Goal: Check status: Check status

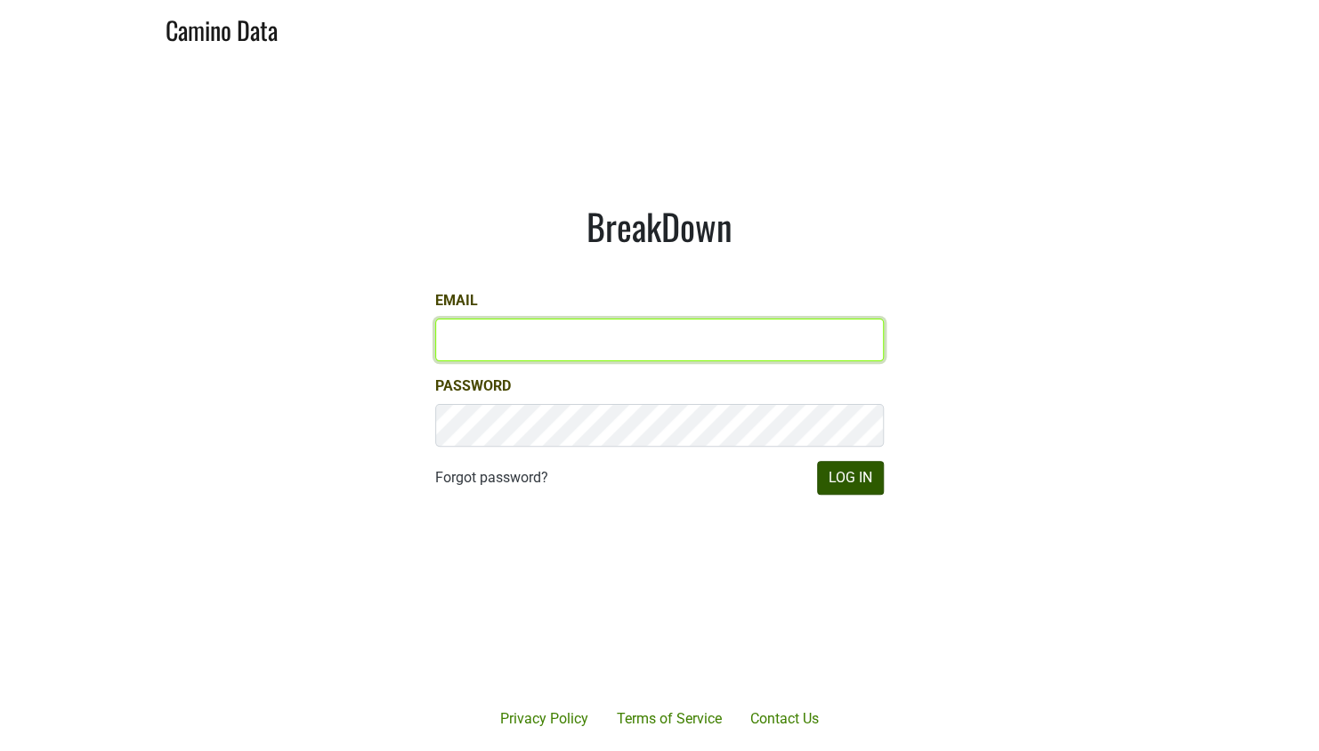
type input "john@buehlervineyards.com"
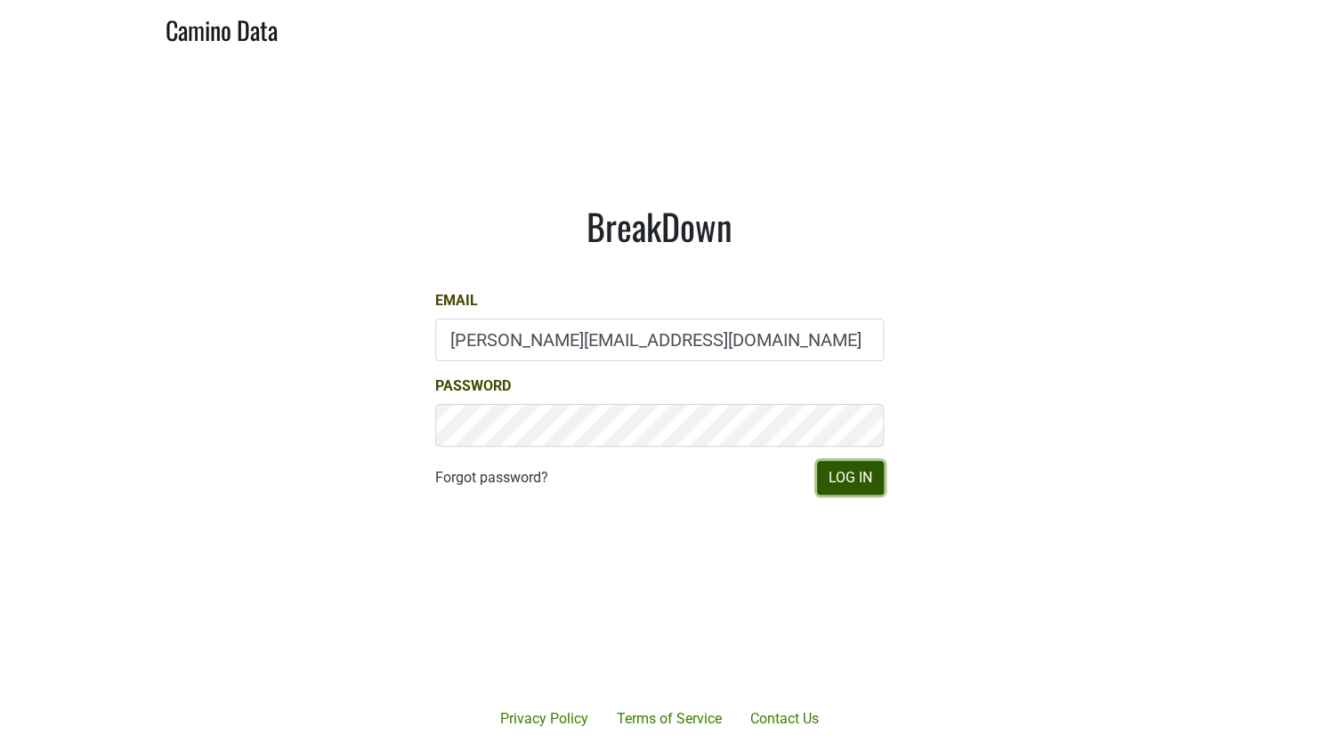
click at [840, 477] on button "Log In" at bounding box center [850, 478] width 67 height 34
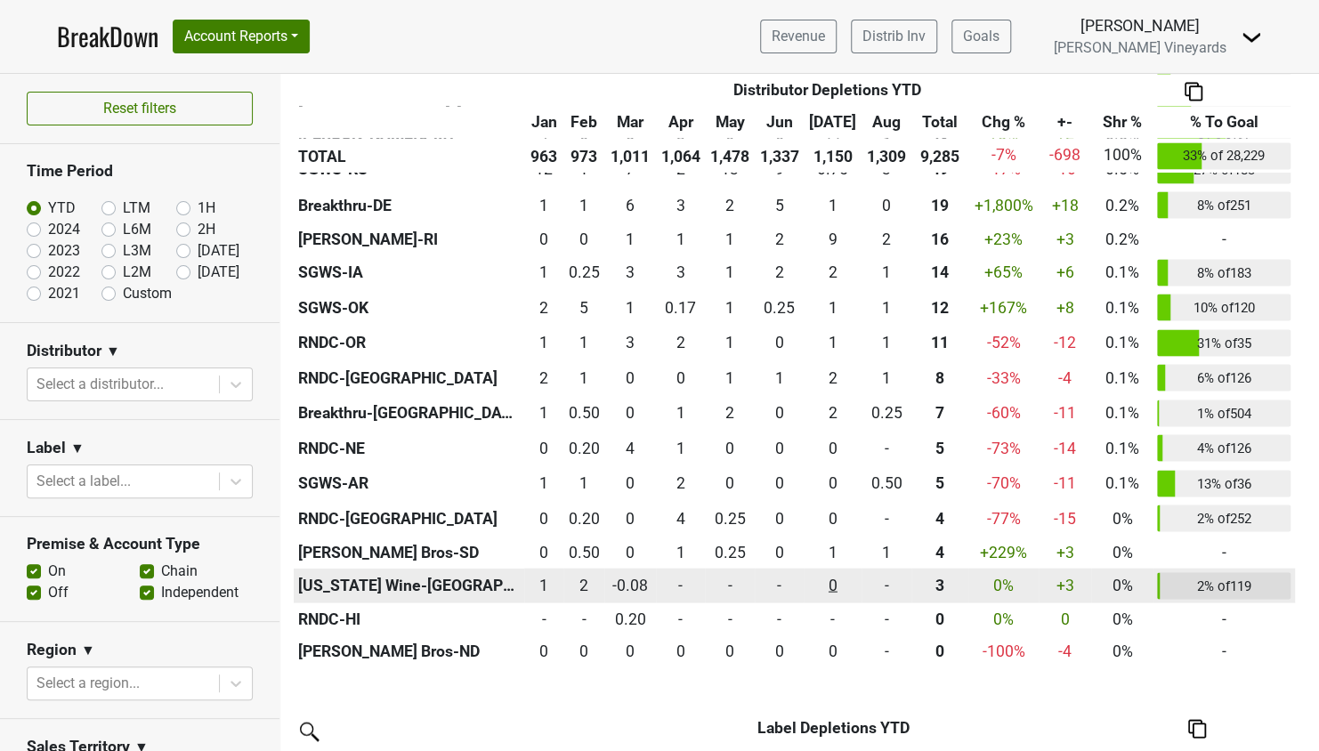
scroll to position [1513, 0]
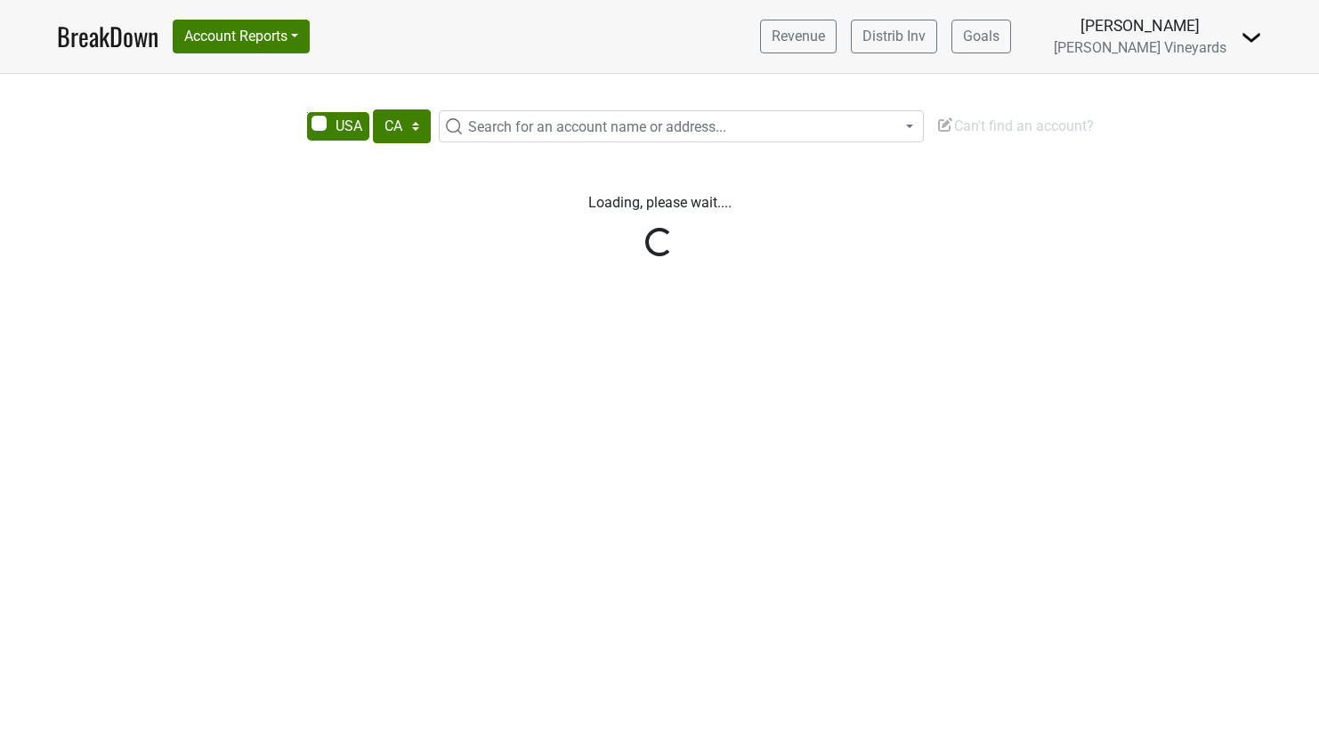
select select "CA"
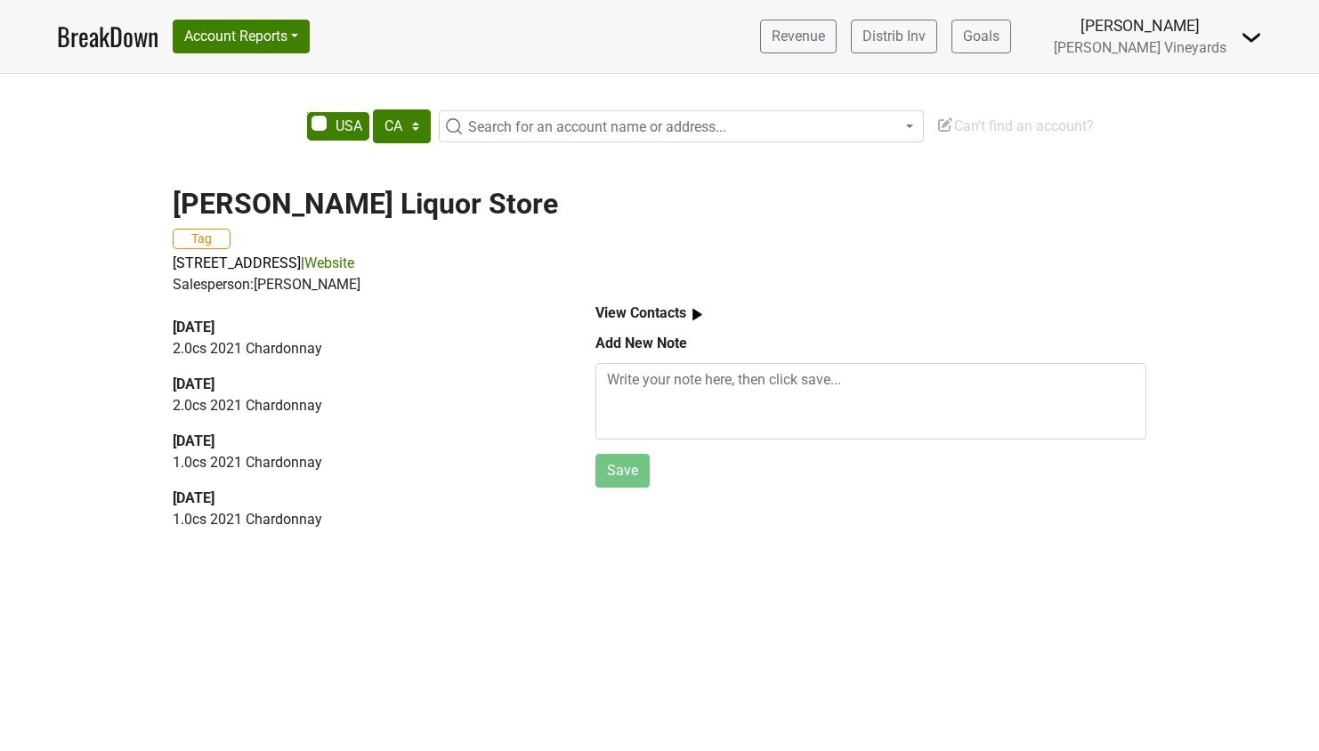
select select "CA"
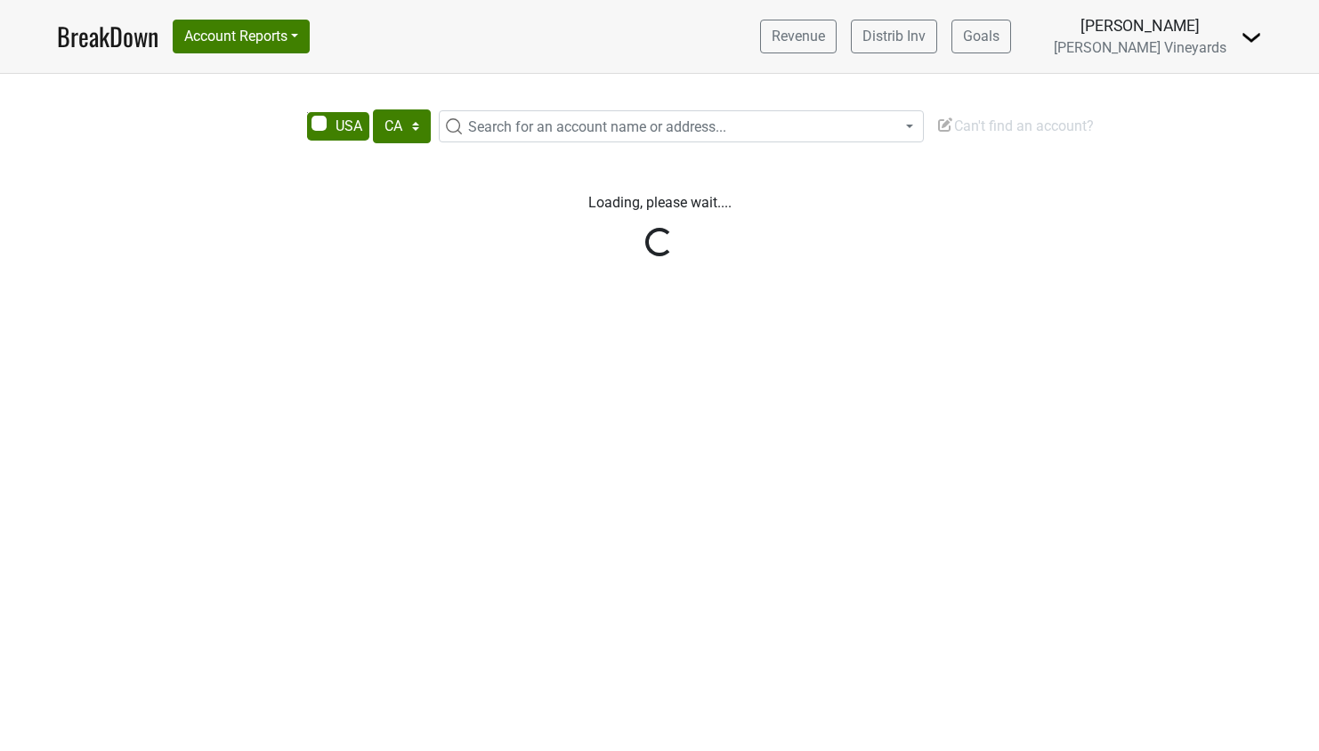
select select "CA"
